Goal: Information Seeking & Learning: Learn about a topic

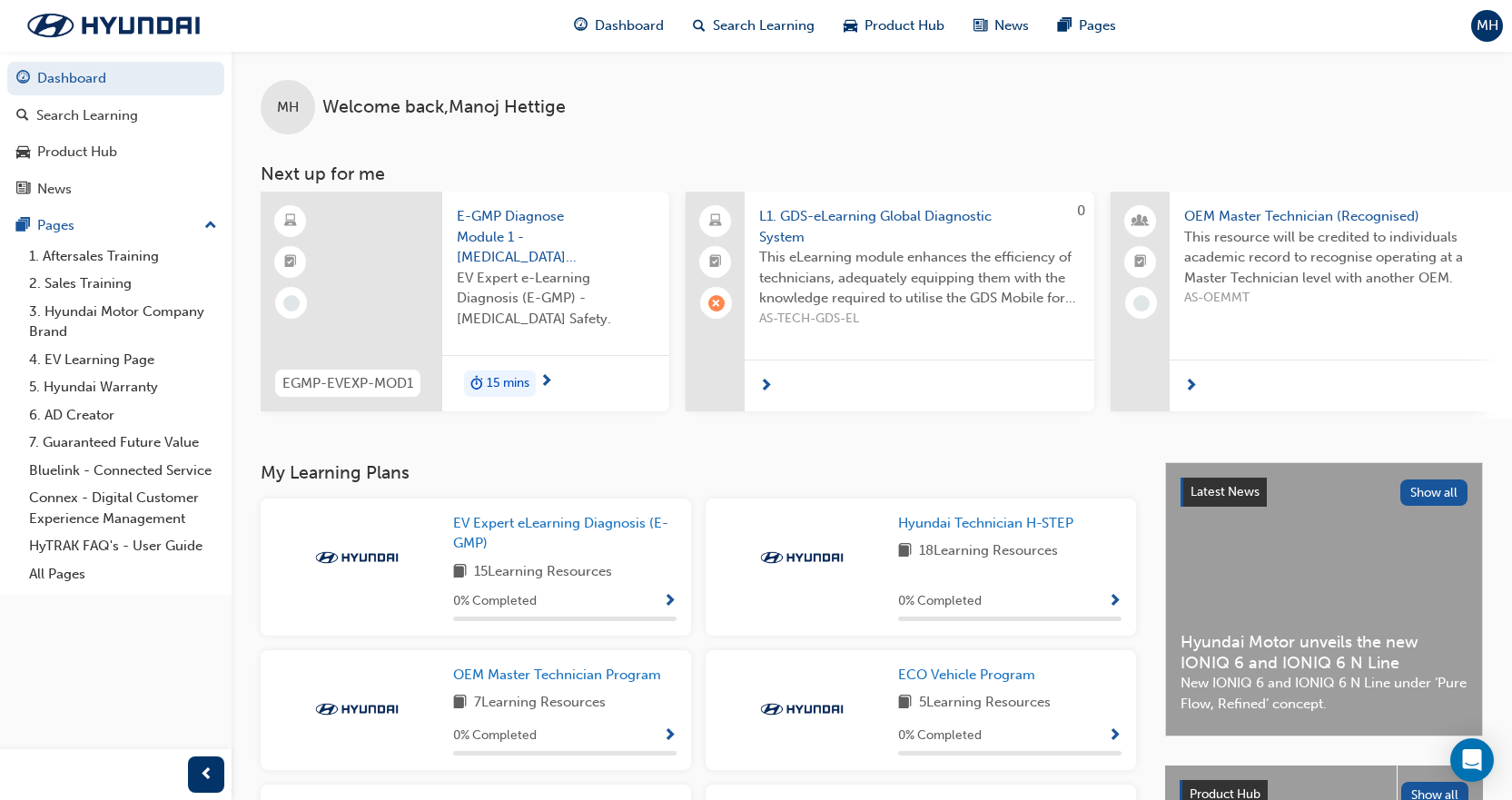
click at [1120, 603] on span "Show Progress" at bounding box center [1114, 602] width 14 height 17
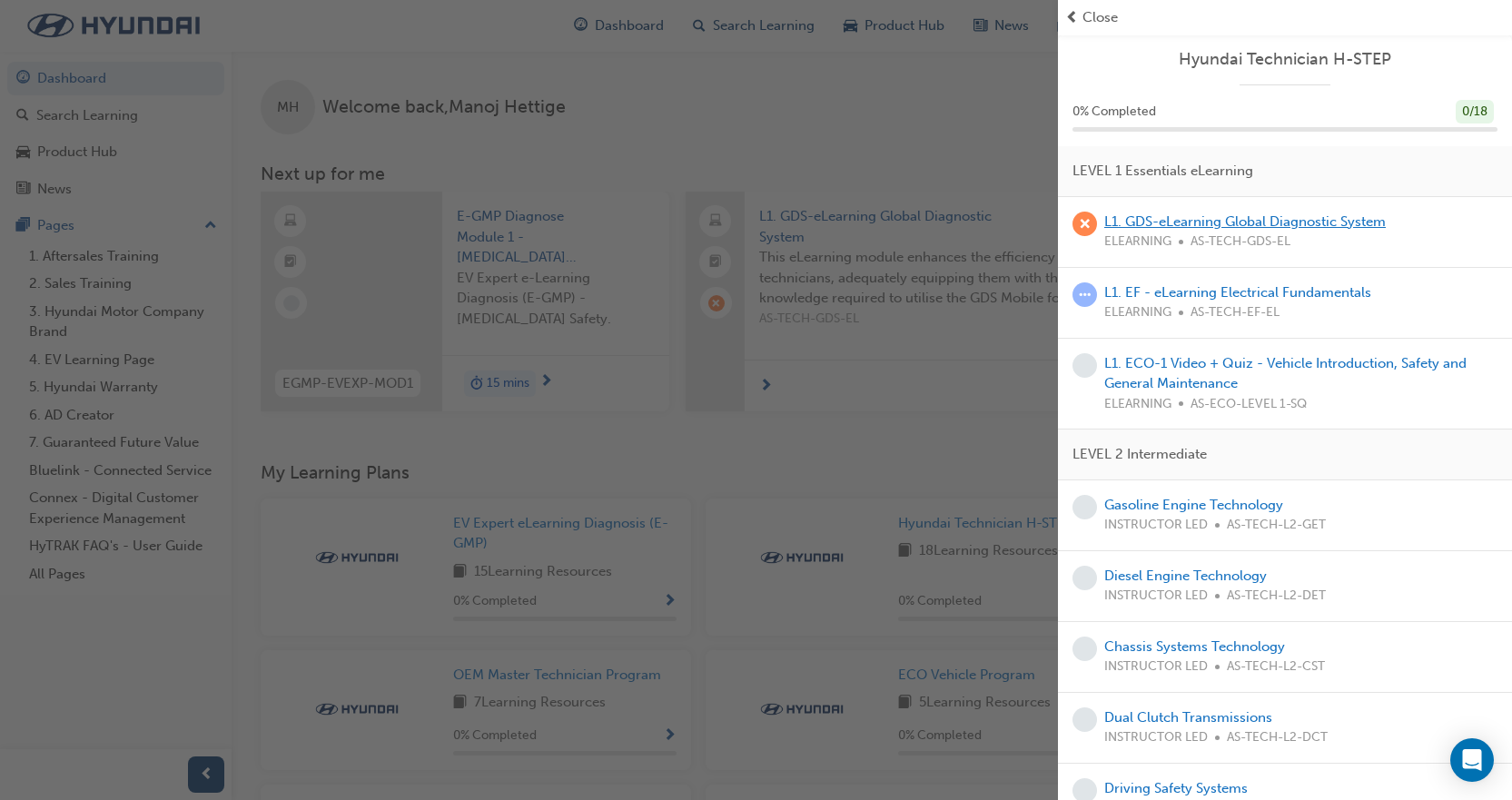
click at [1177, 220] on link "L1. GDS-eLearning Global Diagnostic System" at bounding box center [1245, 221] width 281 height 17
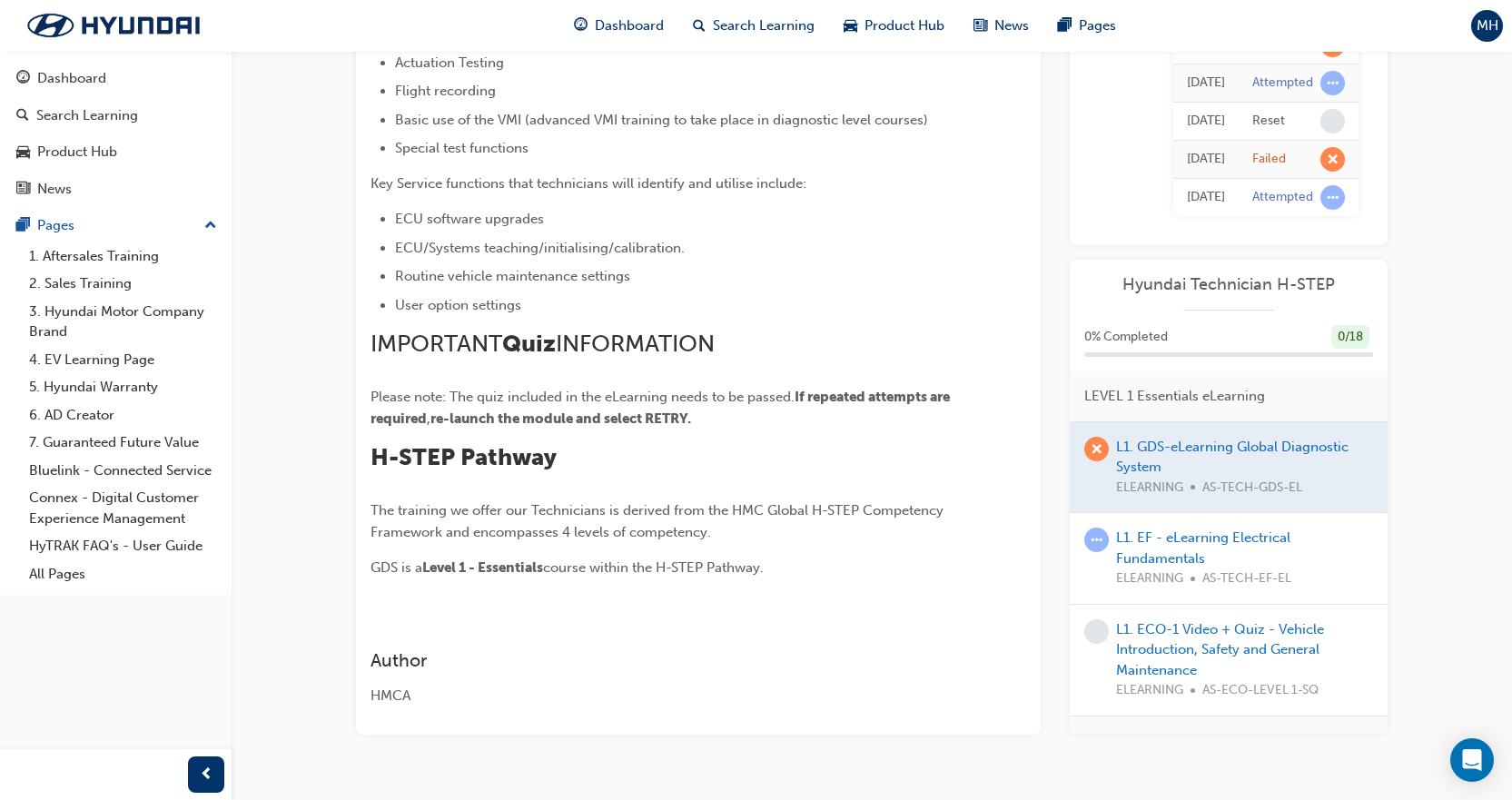
scroll to position [636, 0]
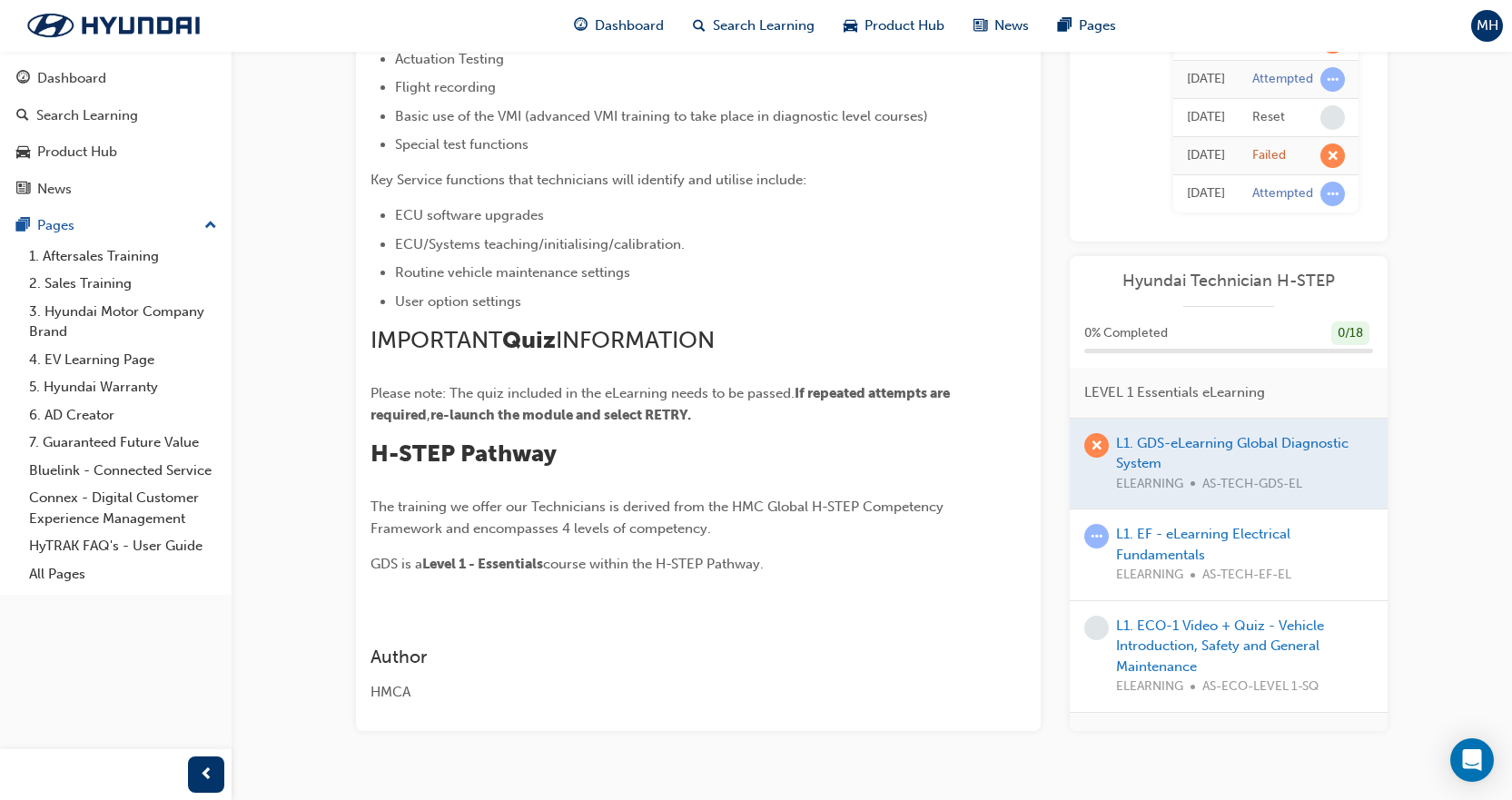
click at [1194, 446] on div at bounding box center [1228, 464] width 318 height 91
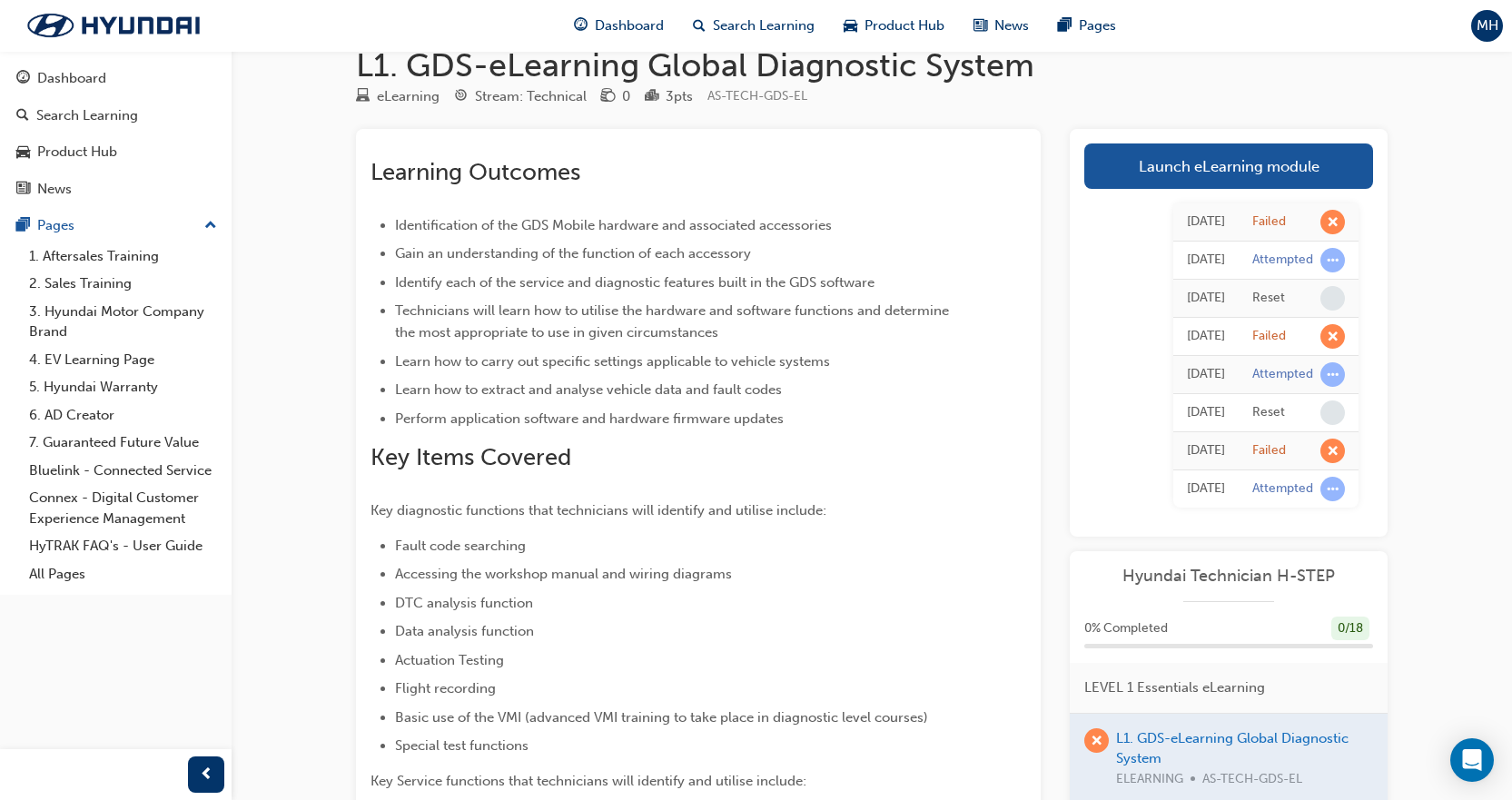
scroll to position [0, 0]
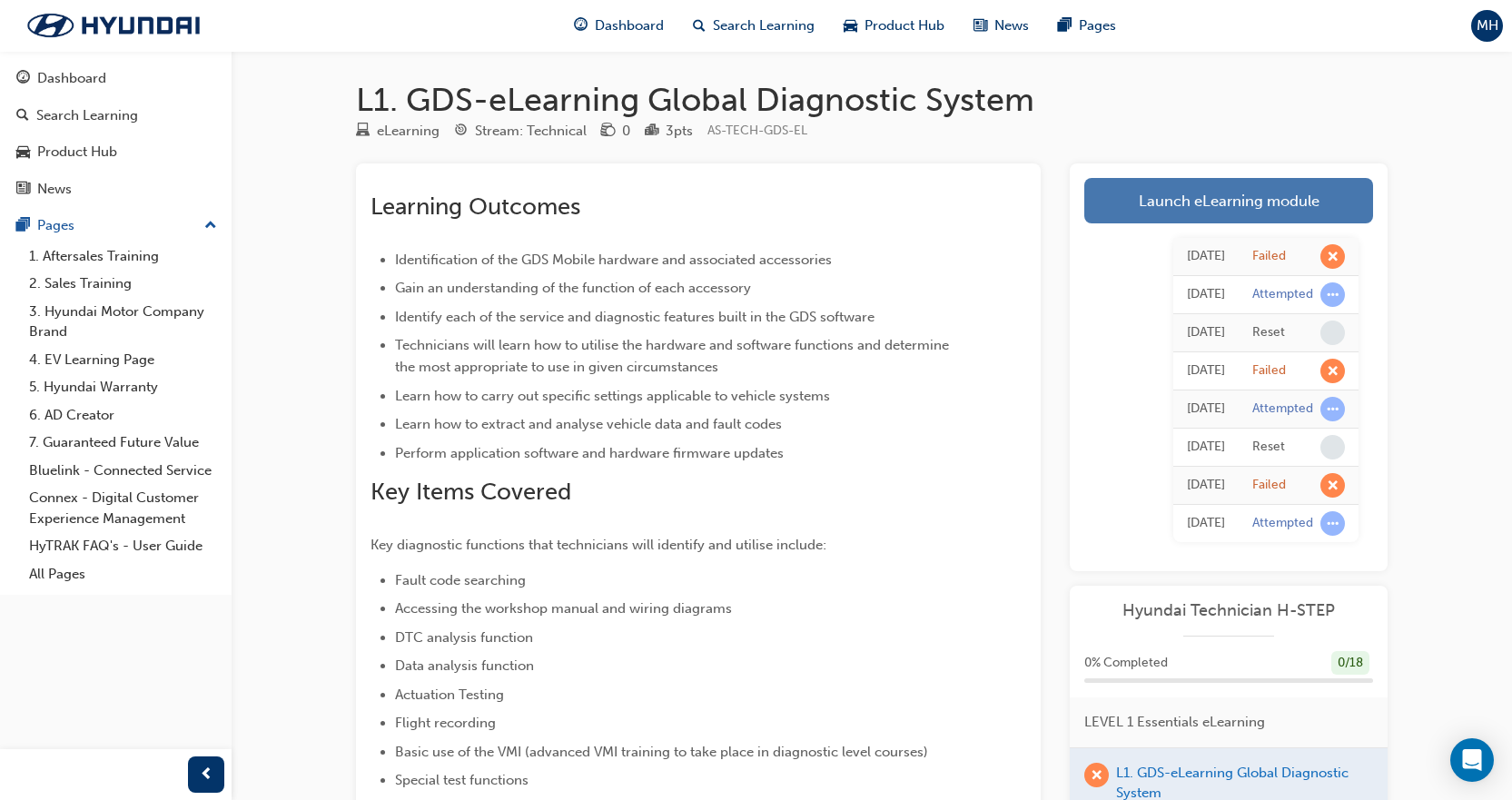
click at [1231, 195] on link "Launch eLearning module" at bounding box center [1228, 200] width 288 height 45
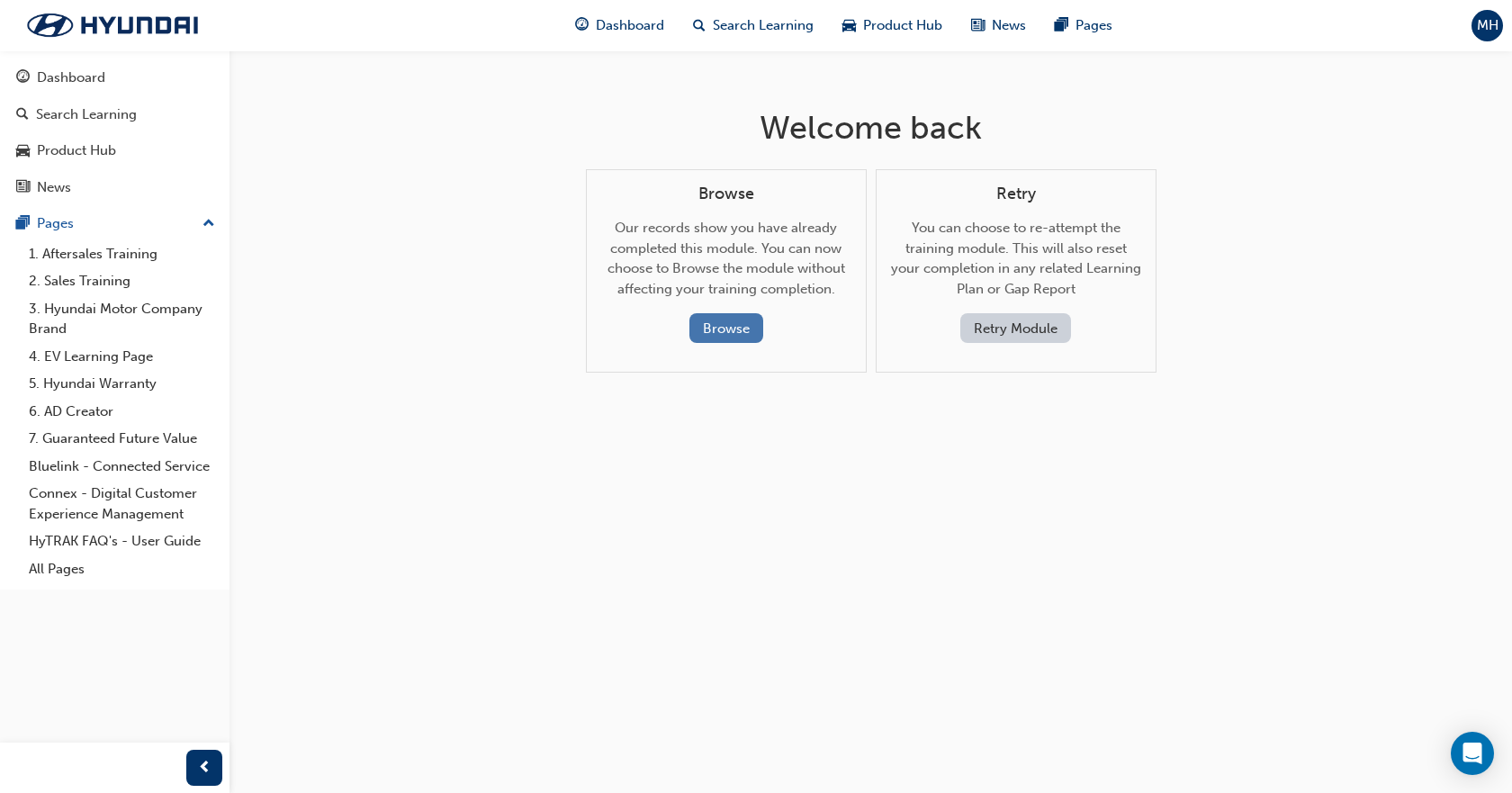
click at [729, 315] on button "Browse" at bounding box center [726, 328] width 74 height 30
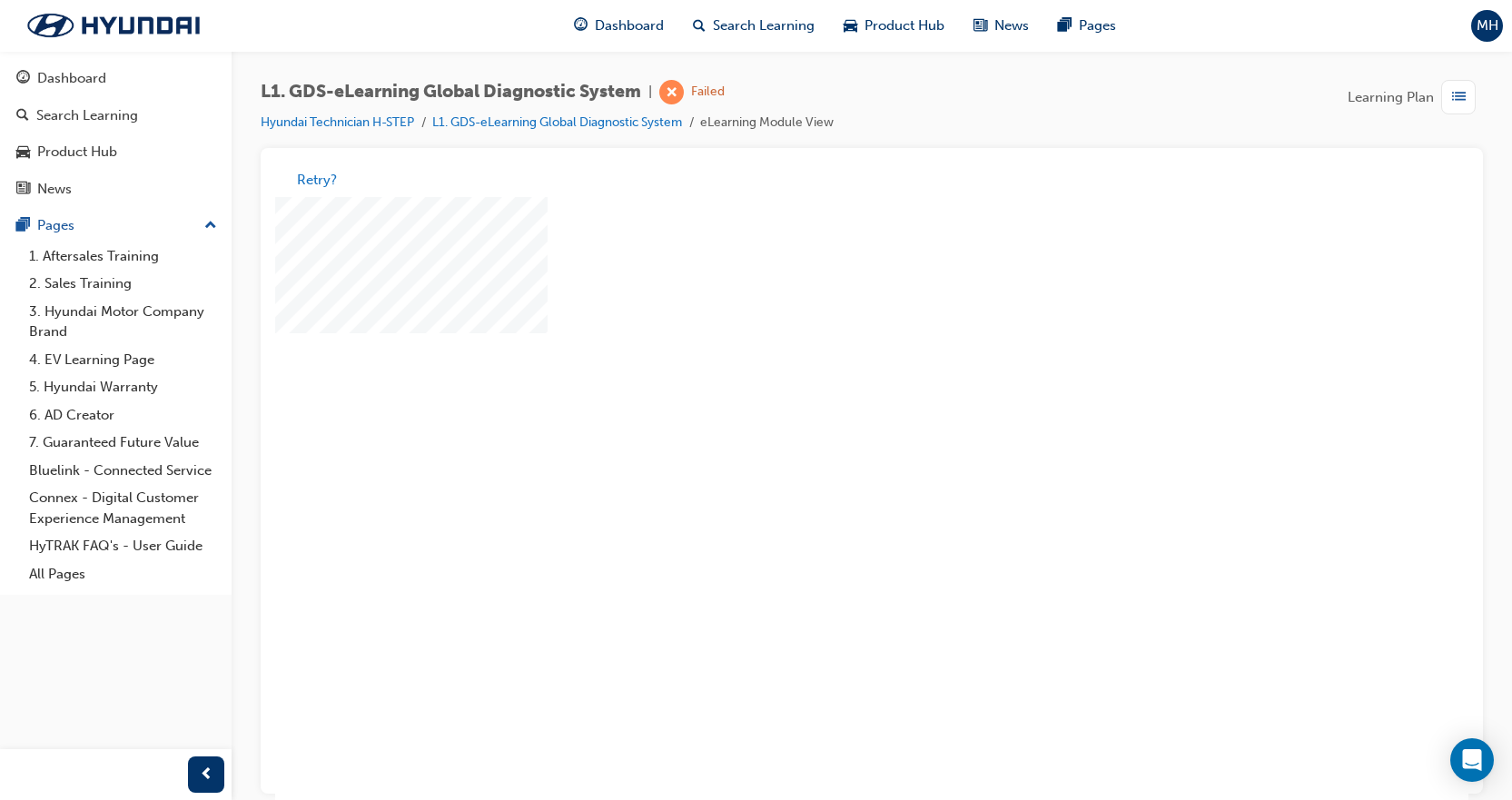
click at [819, 453] on div "play" at bounding box center [819, 453] width 0 height 0
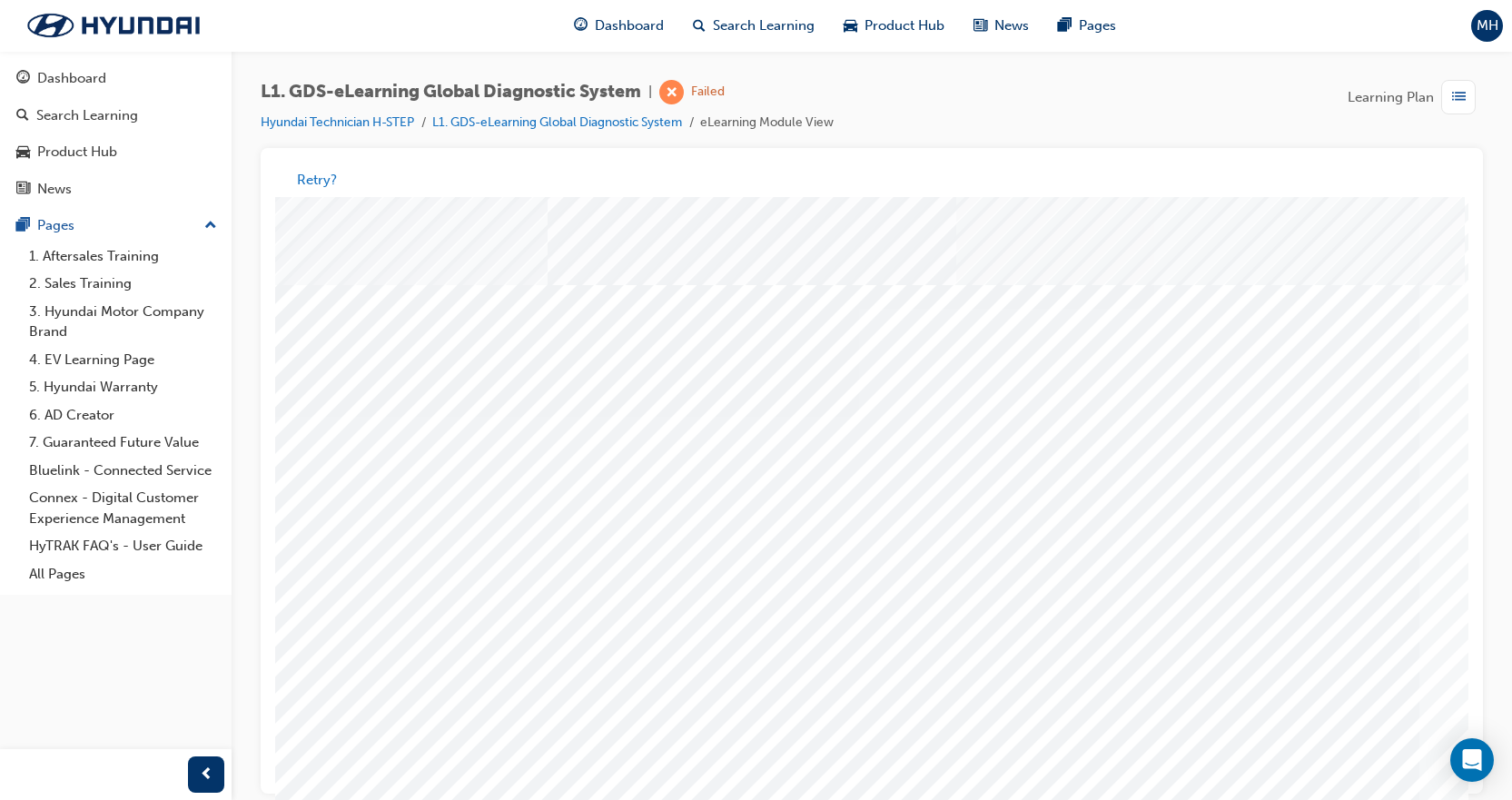
scroll to position [78, 0]
